Goal: Find specific page/section: Find specific page/section

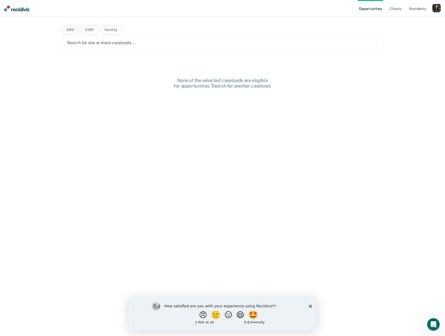
click at [437, 9] on div "button" at bounding box center [436, 8] width 8 height 8
click at [400, 19] on link "Profile" at bounding box center [415, 21] width 42 height 4
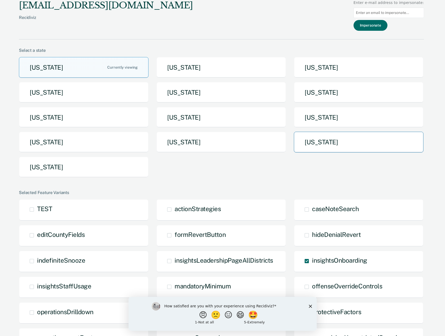
click at [322, 148] on button "[US_STATE]" at bounding box center [359, 142] width 130 height 21
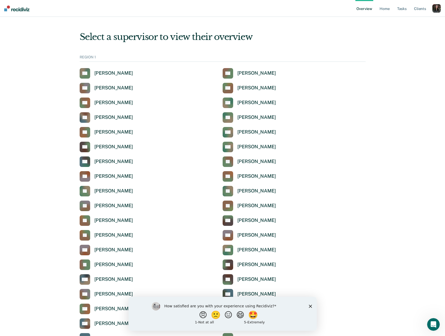
click at [311, 304] on icon "Close survey" at bounding box center [310, 305] width 3 height 3
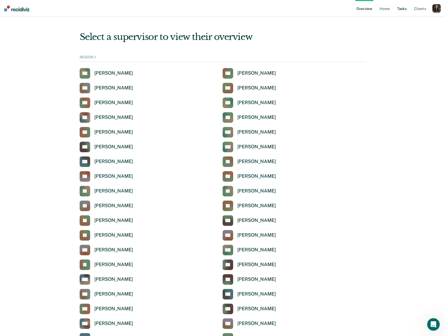
click at [400, 7] on link "Tasks" at bounding box center [402, 8] width 12 height 17
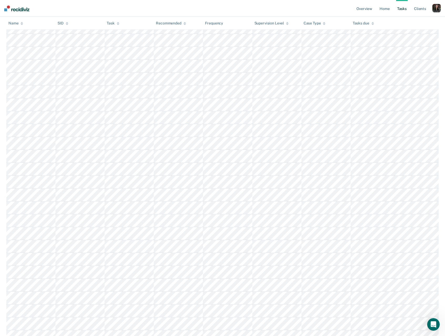
scroll to position [6, 0]
